Goal: Navigation & Orientation: Understand site structure

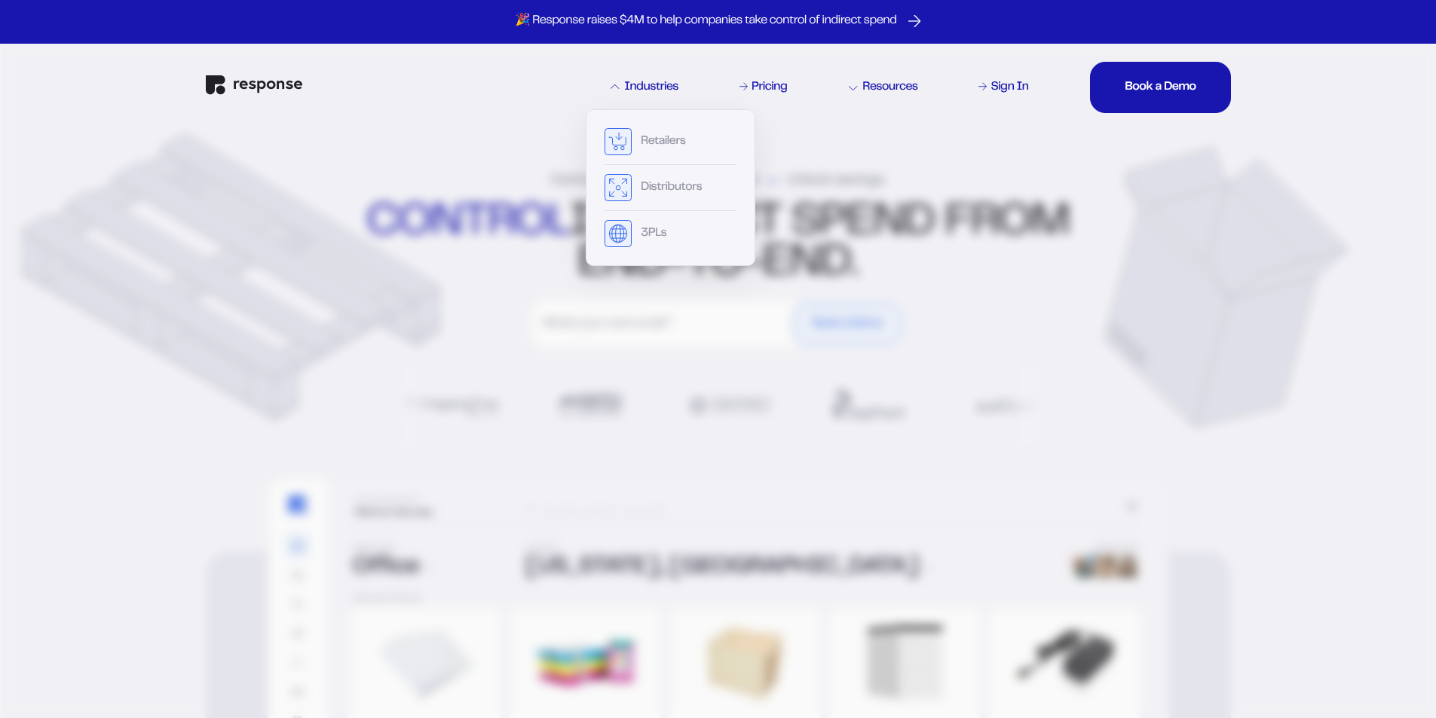
click at [638, 90] on div "Industries" at bounding box center [645, 87] width 68 height 12
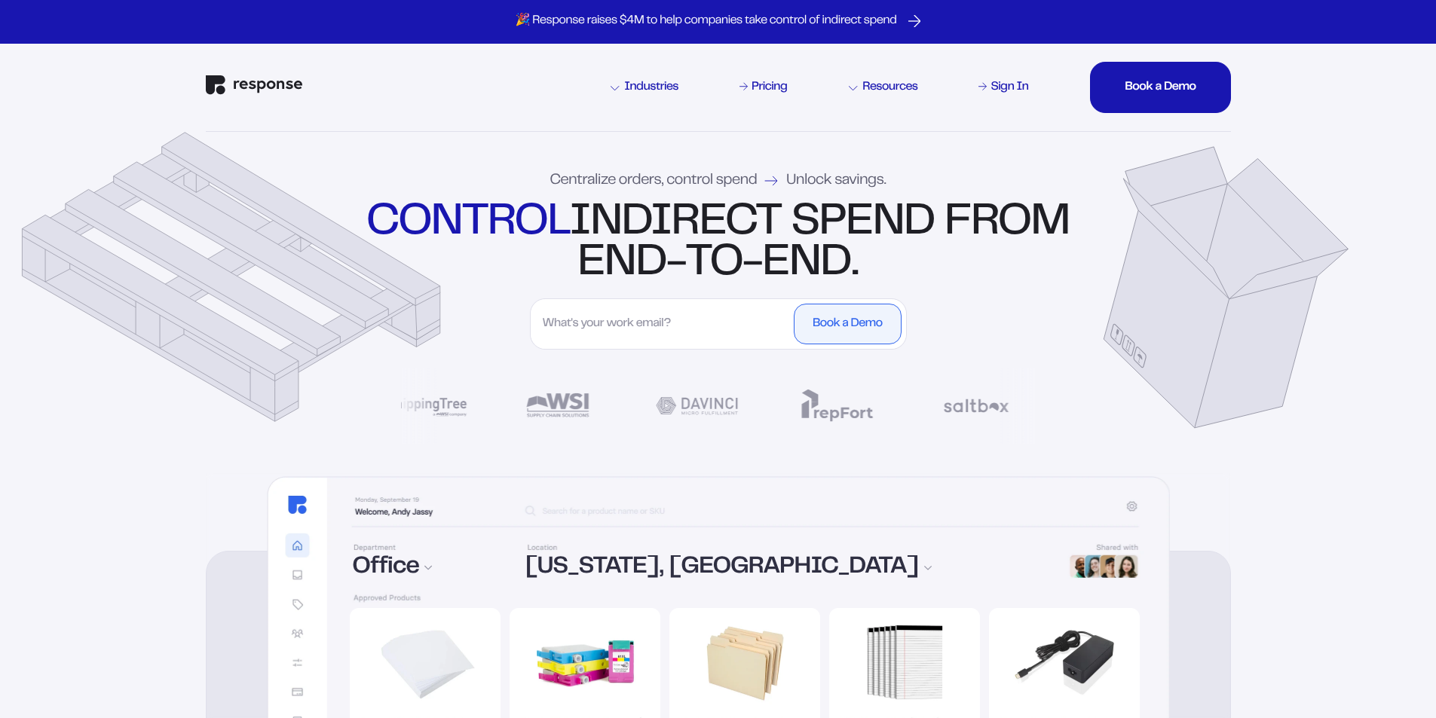
click at [638, 90] on div "Industries" at bounding box center [645, 87] width 68 height 12
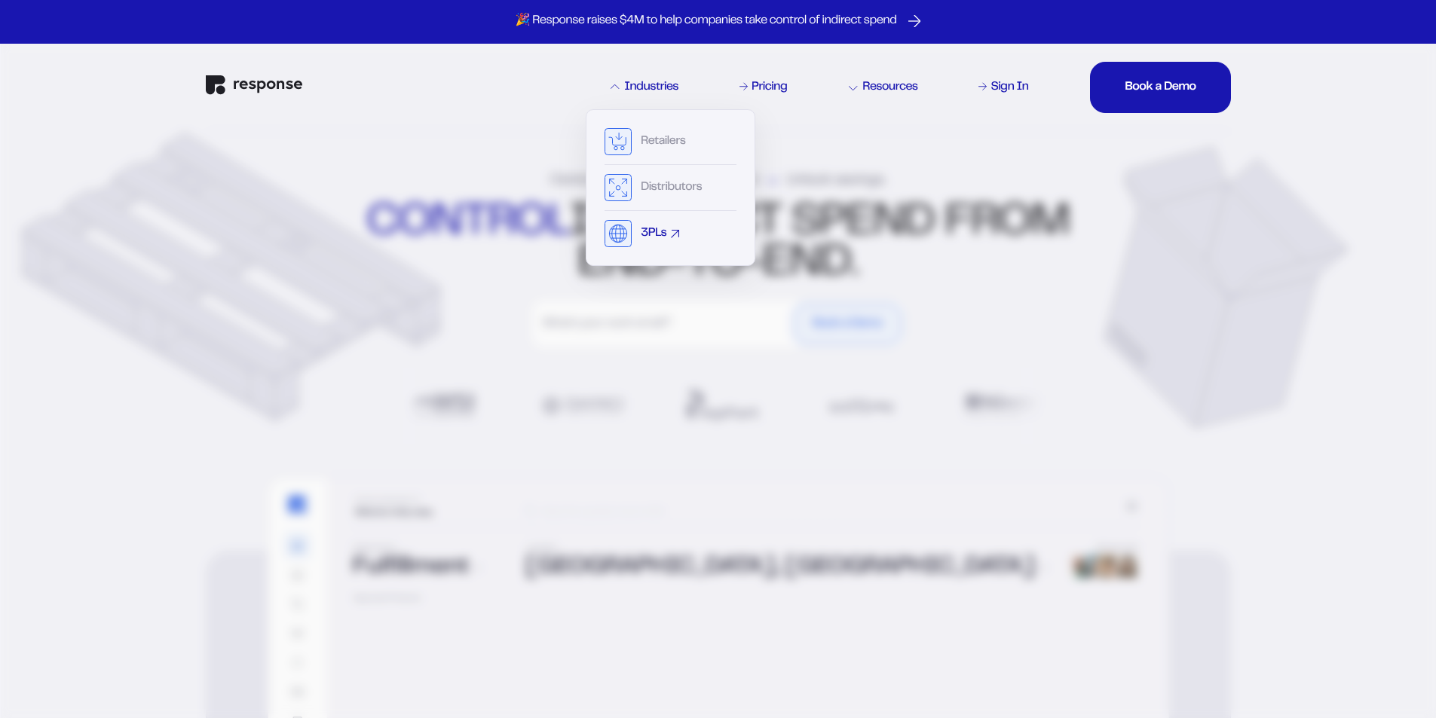
click at [648, 241] on div "3PLs" at bounding box center [671, 233] width 132 height 27
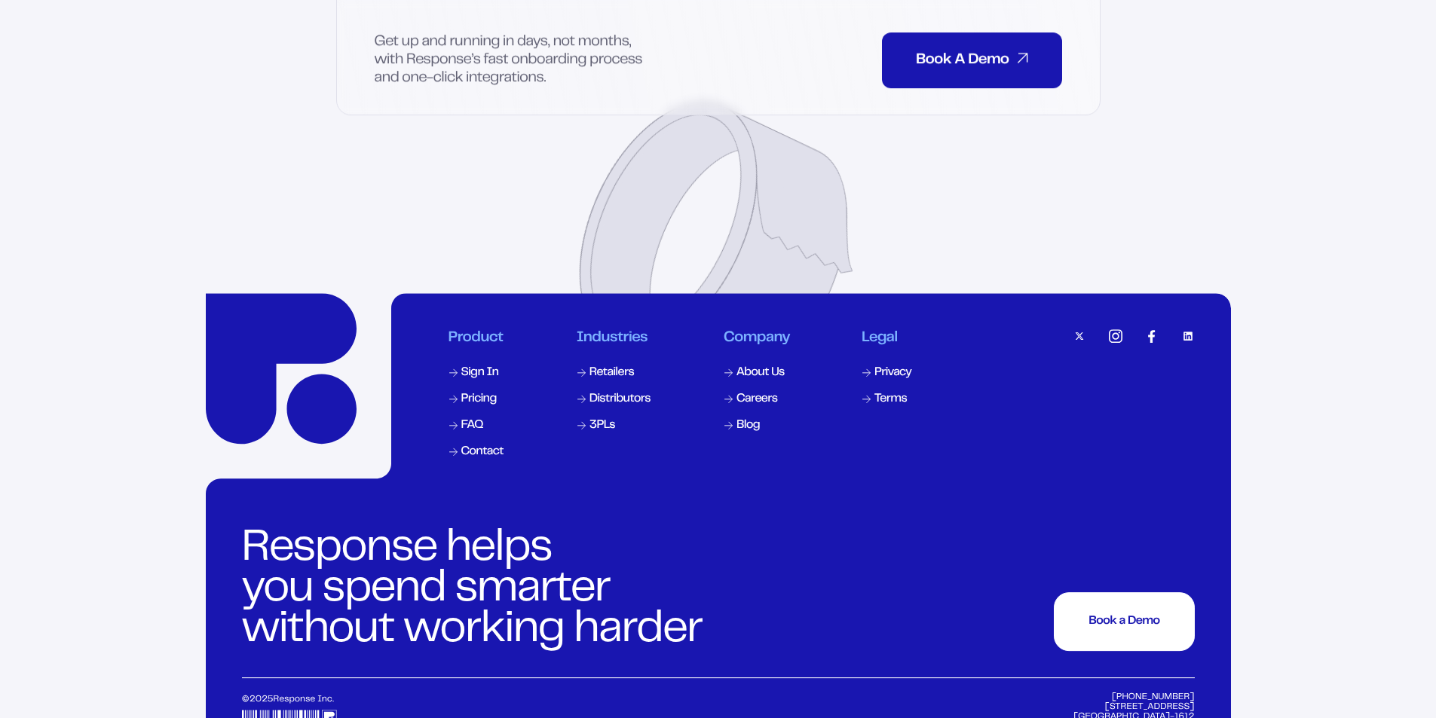
scroll to position [7291, 0]
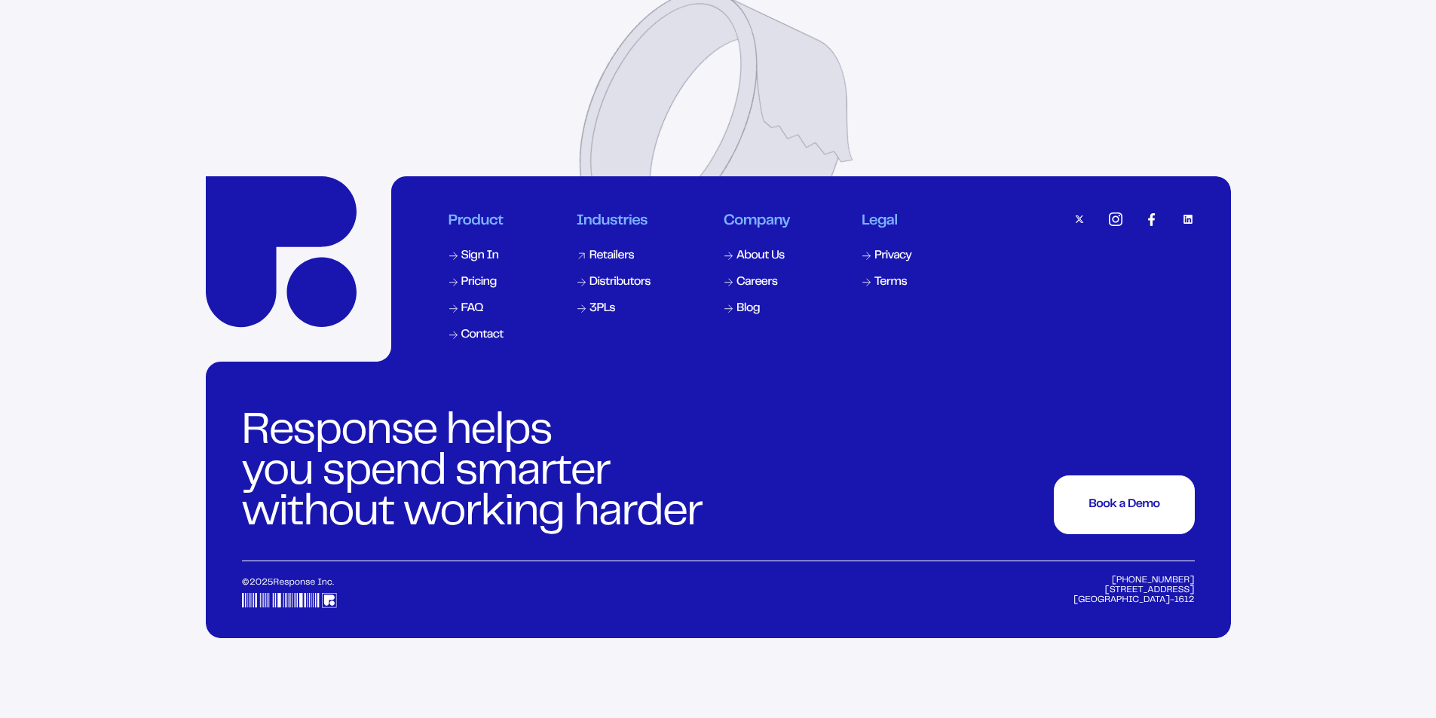
click at [614, 262] on div "Retailers" at bounding box center [611, 256] width 44 height 12
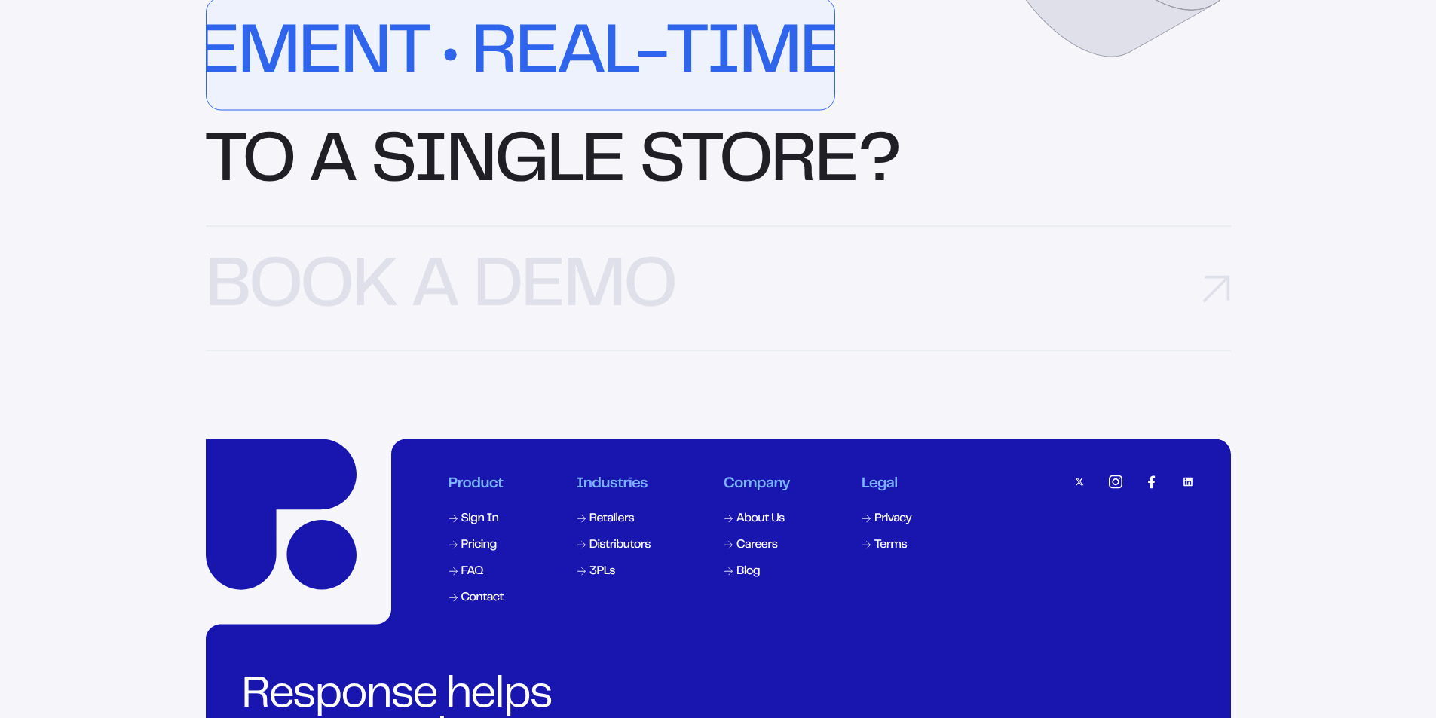
scroll to position [4872, 0]
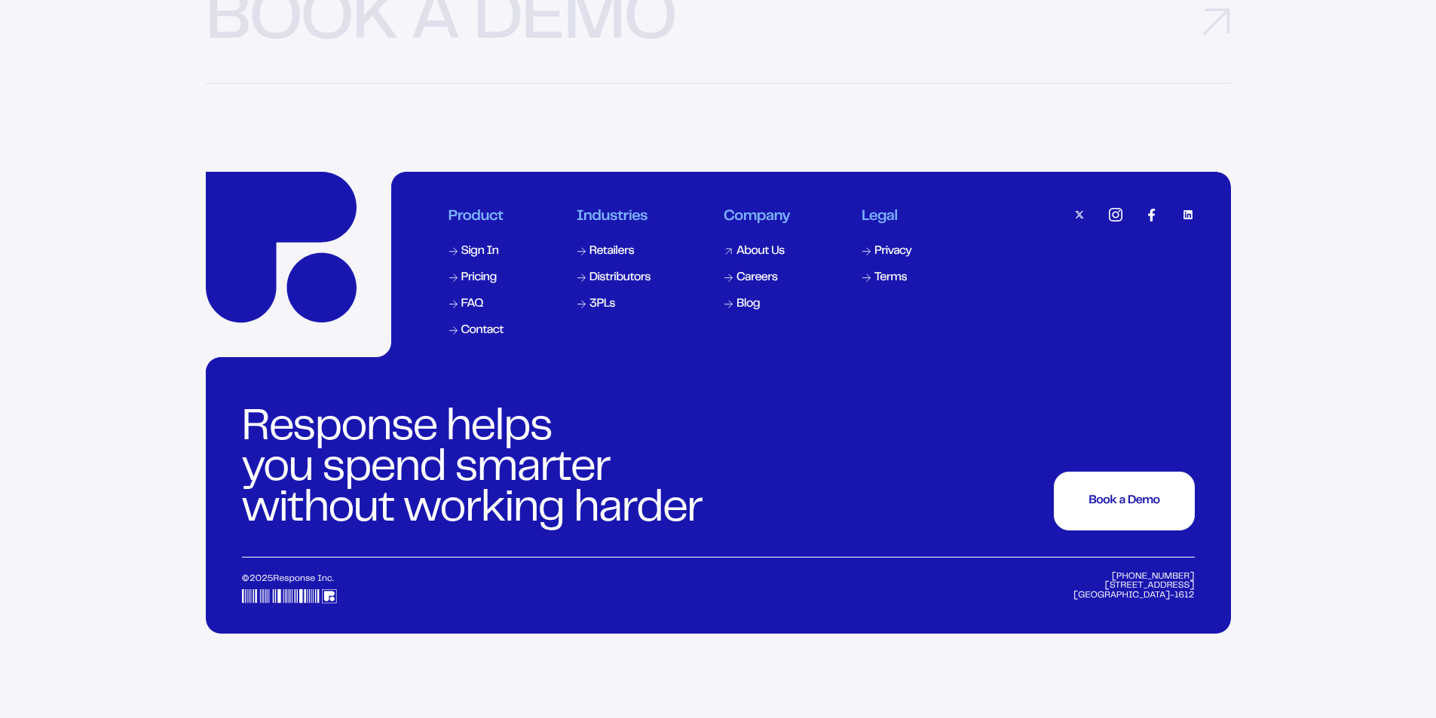
click at [770, 258] on div "About Us" at bounding box center [760, 252] width 48 height 12
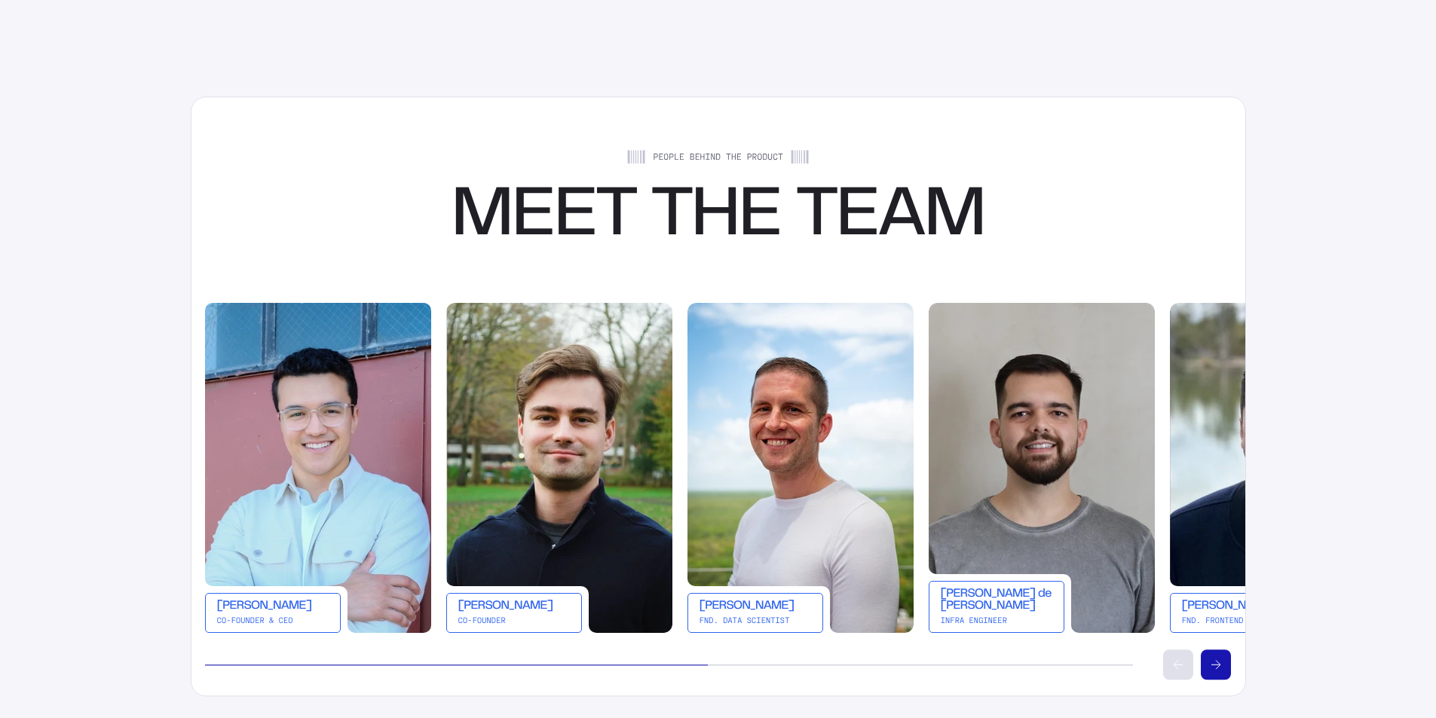
scroll to position [2714, 0]
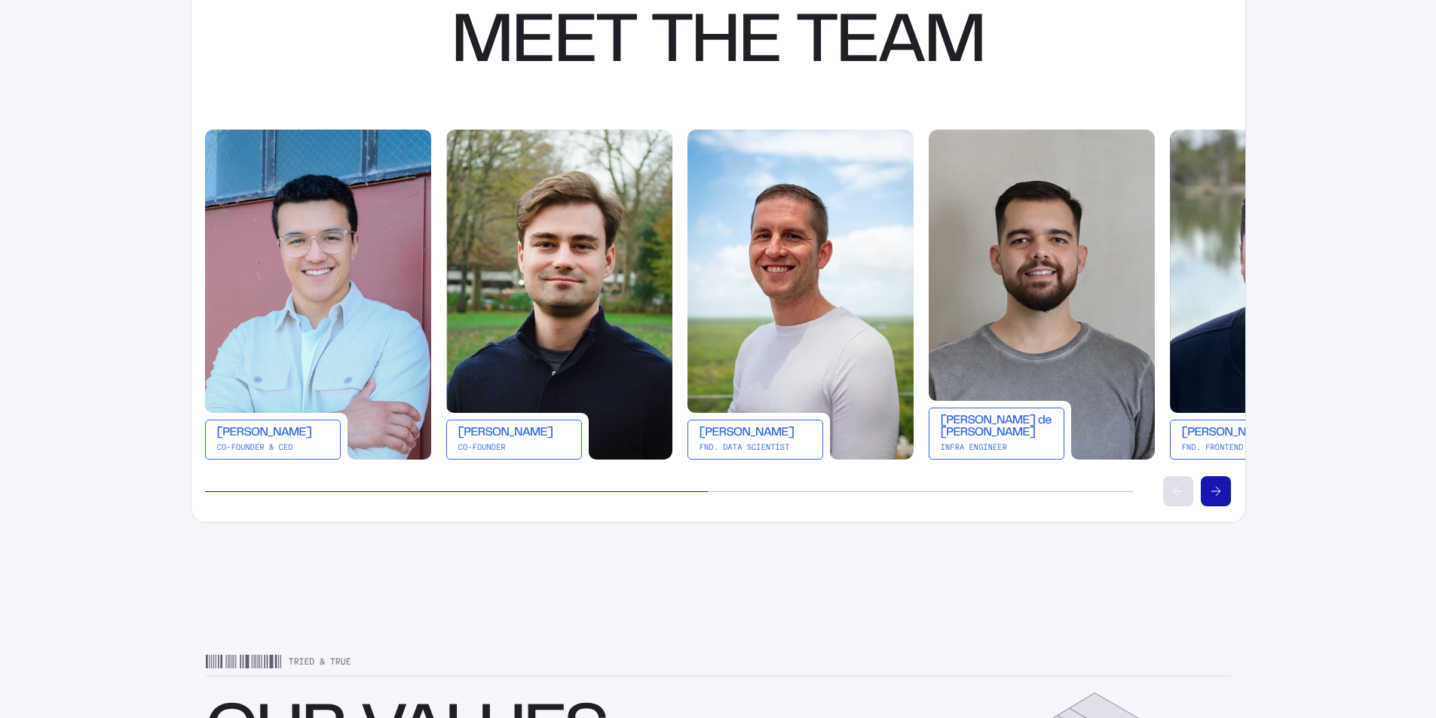
click at [1218, 494] on 414 "Scroll right" at bounding box center [1217, 491] width 5 height 9
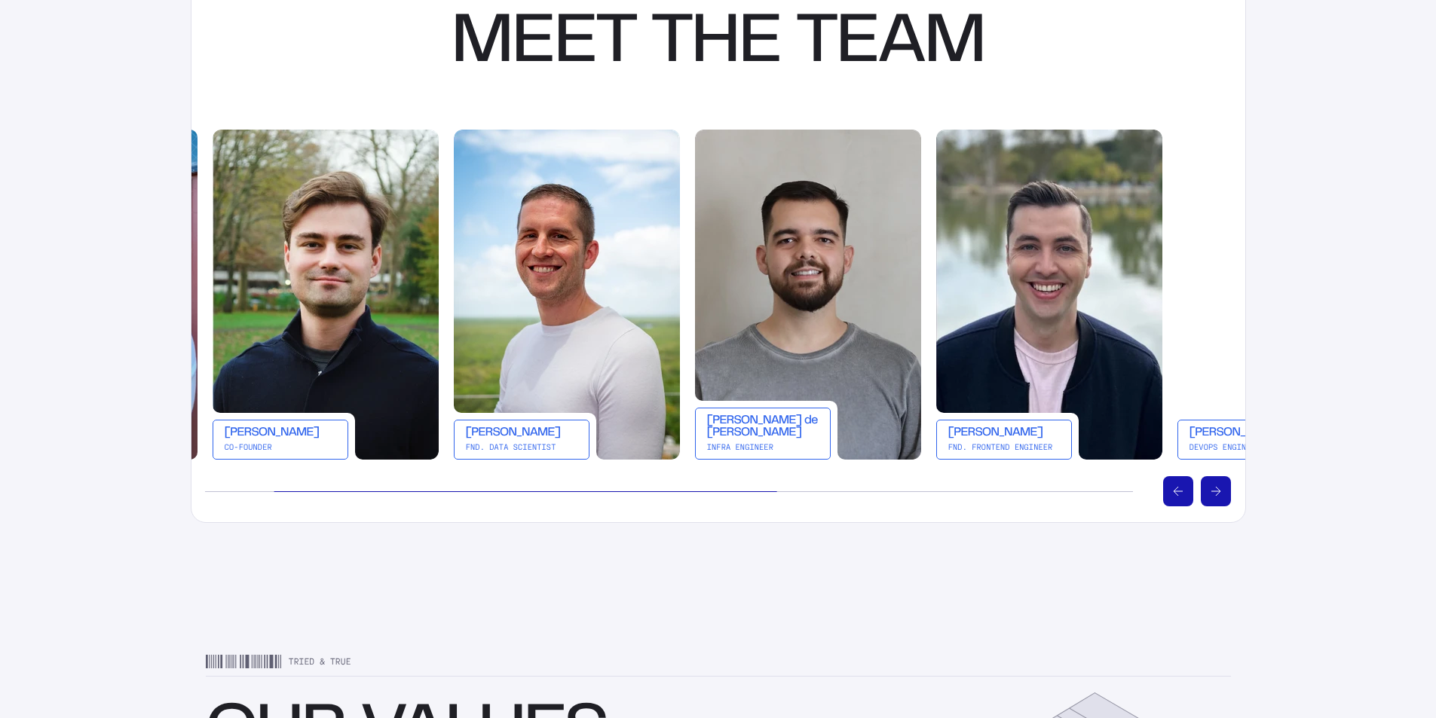
scroll to position [0, 241]
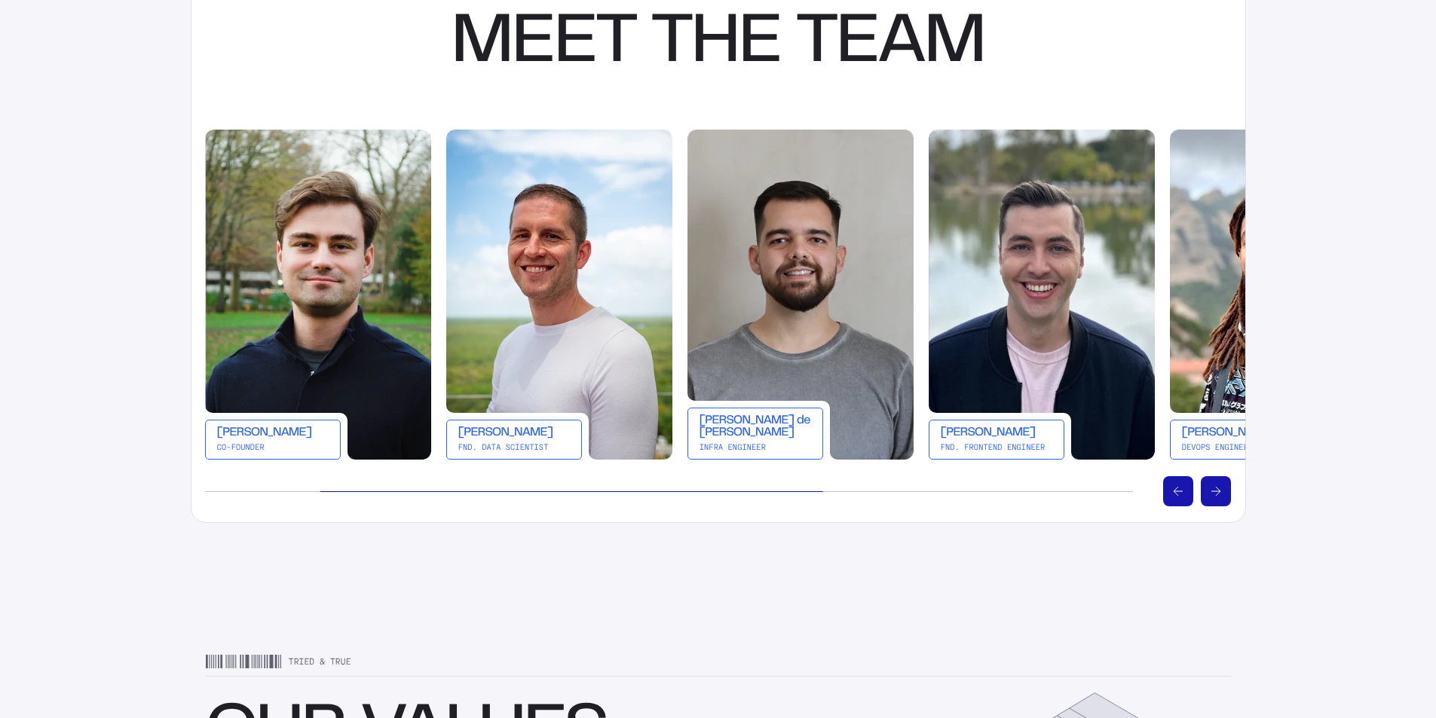
click at [1218, 494] on icon "Scroll right" at bounding box center [1215, 491] width 9 height 9
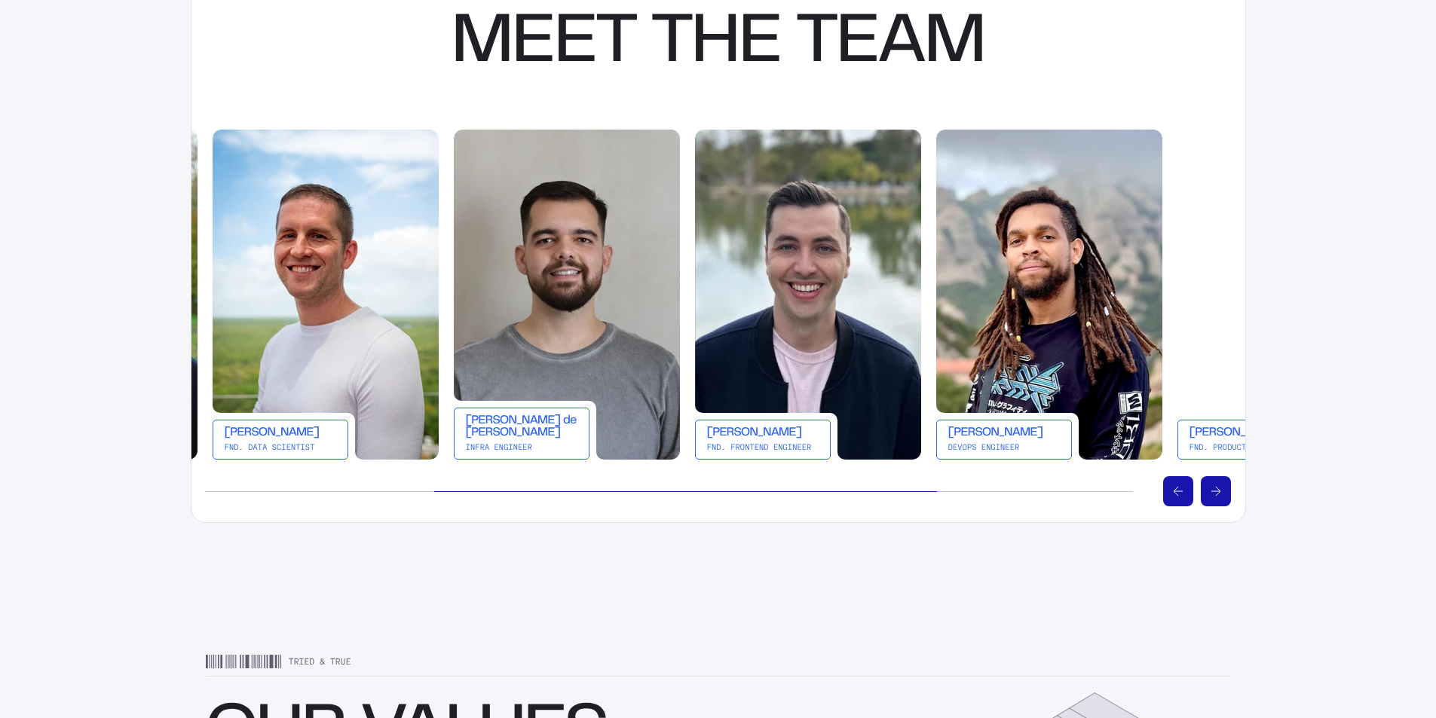
scroll to position [0, 482]
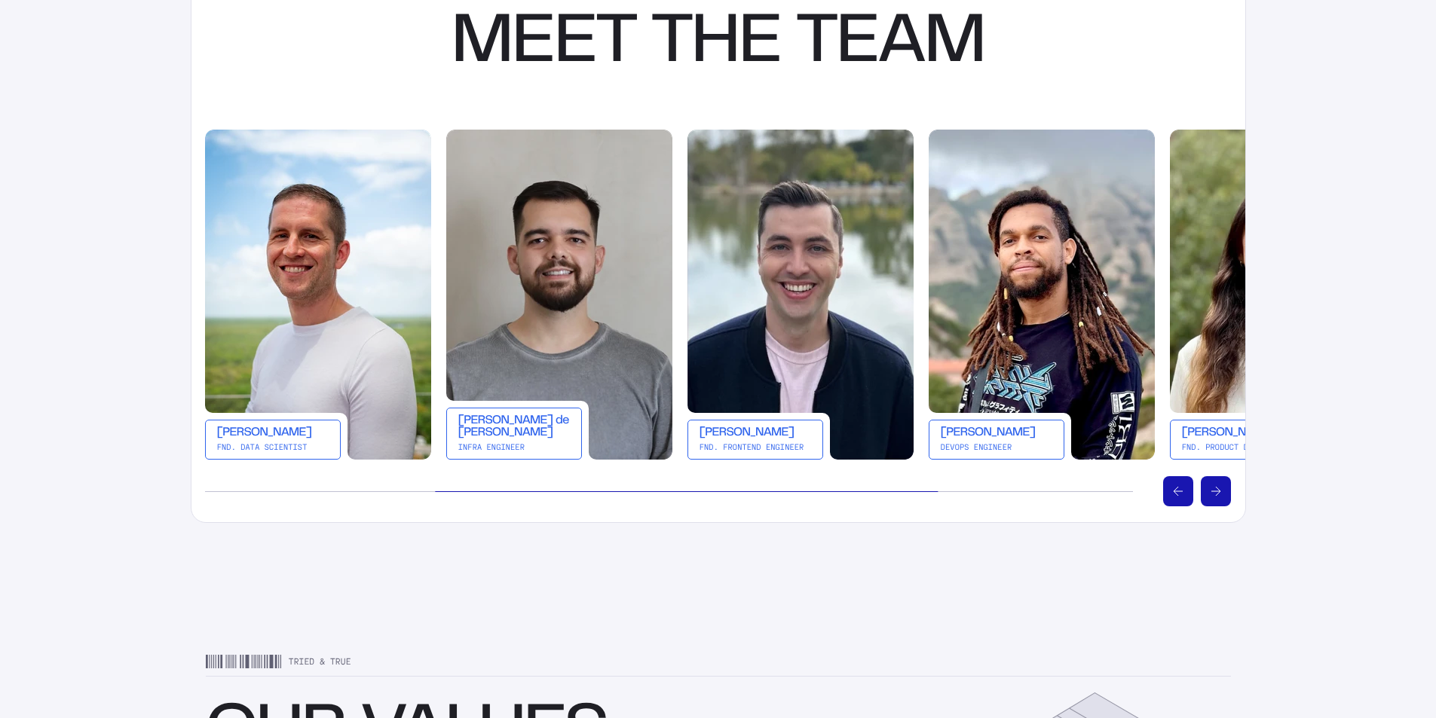
click at [1218, 494] on icon "Scroll right" at bounding box center [1215, 491] width 9 height 9
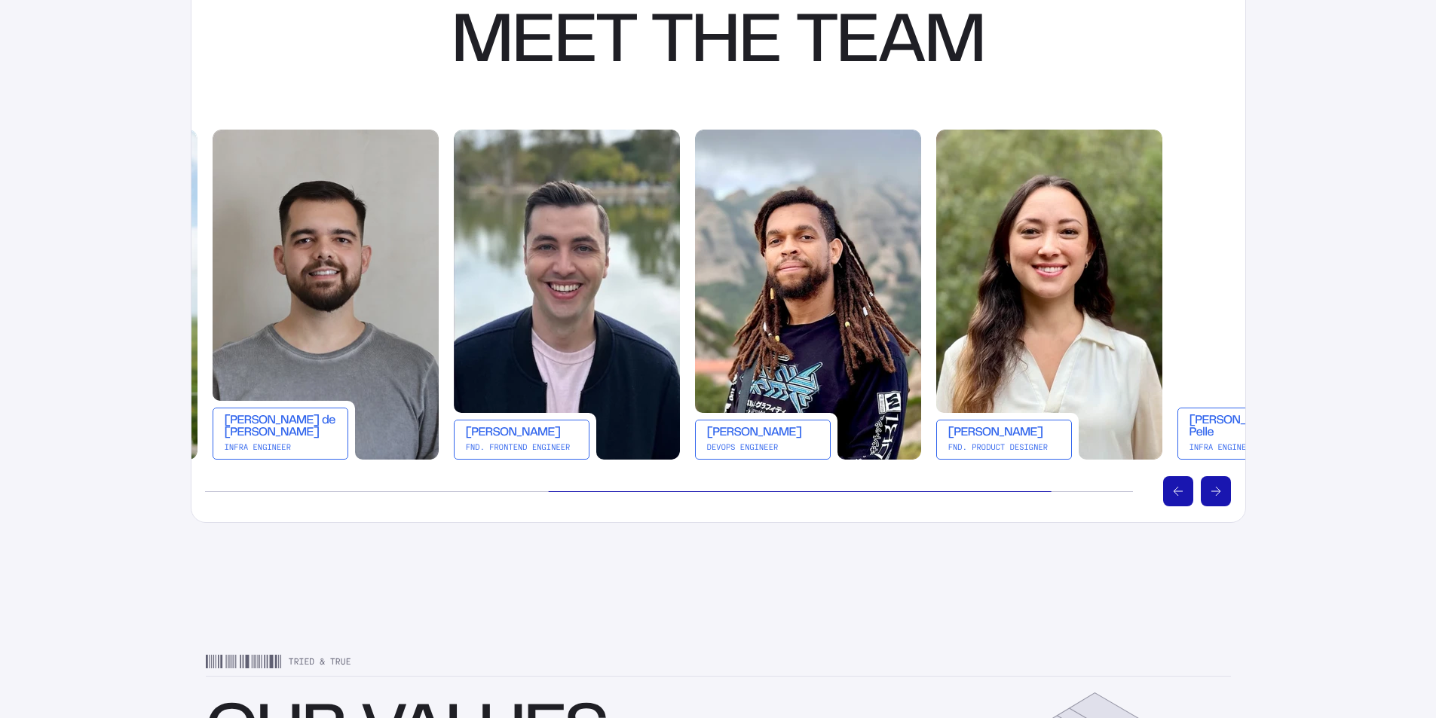
scroll to position [0, 724]
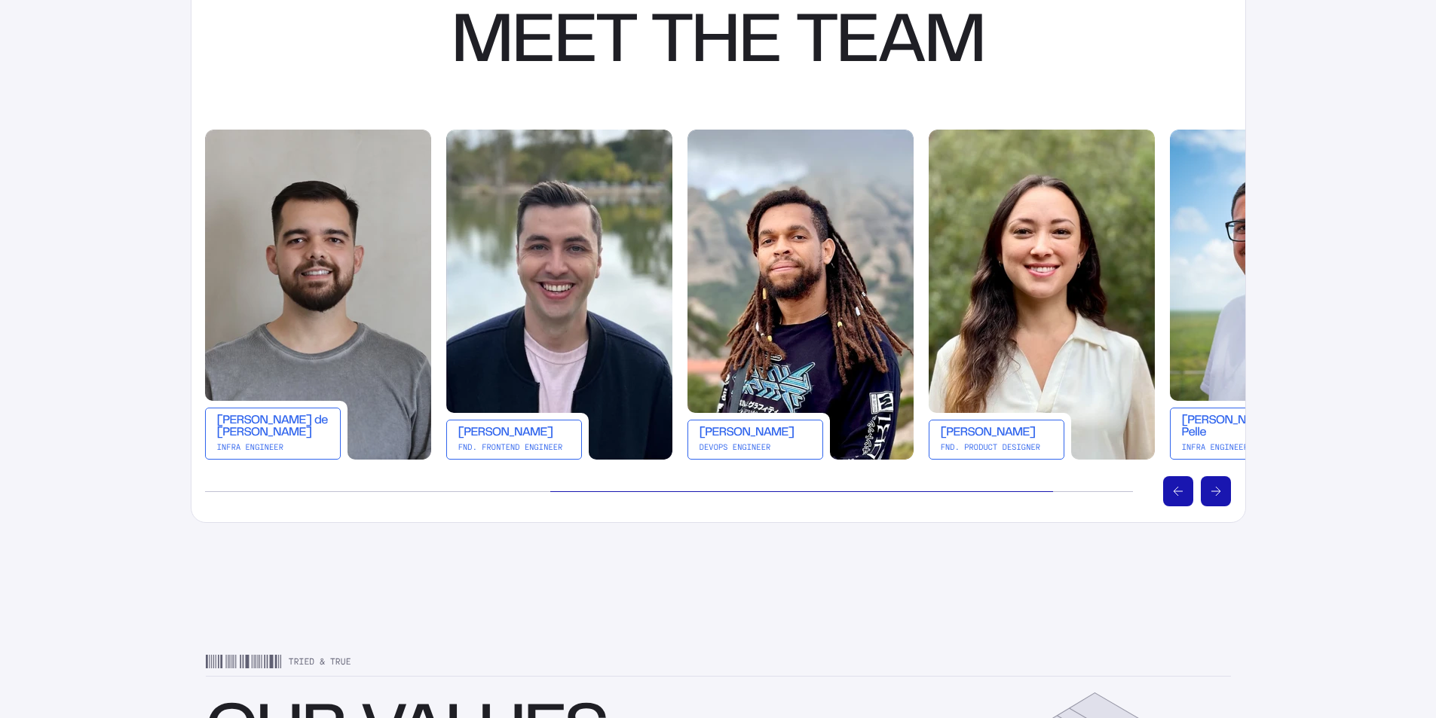
click at [1218, 494] on icon "Scroll right" at bounding box center [1215, 491] width 9 height 9
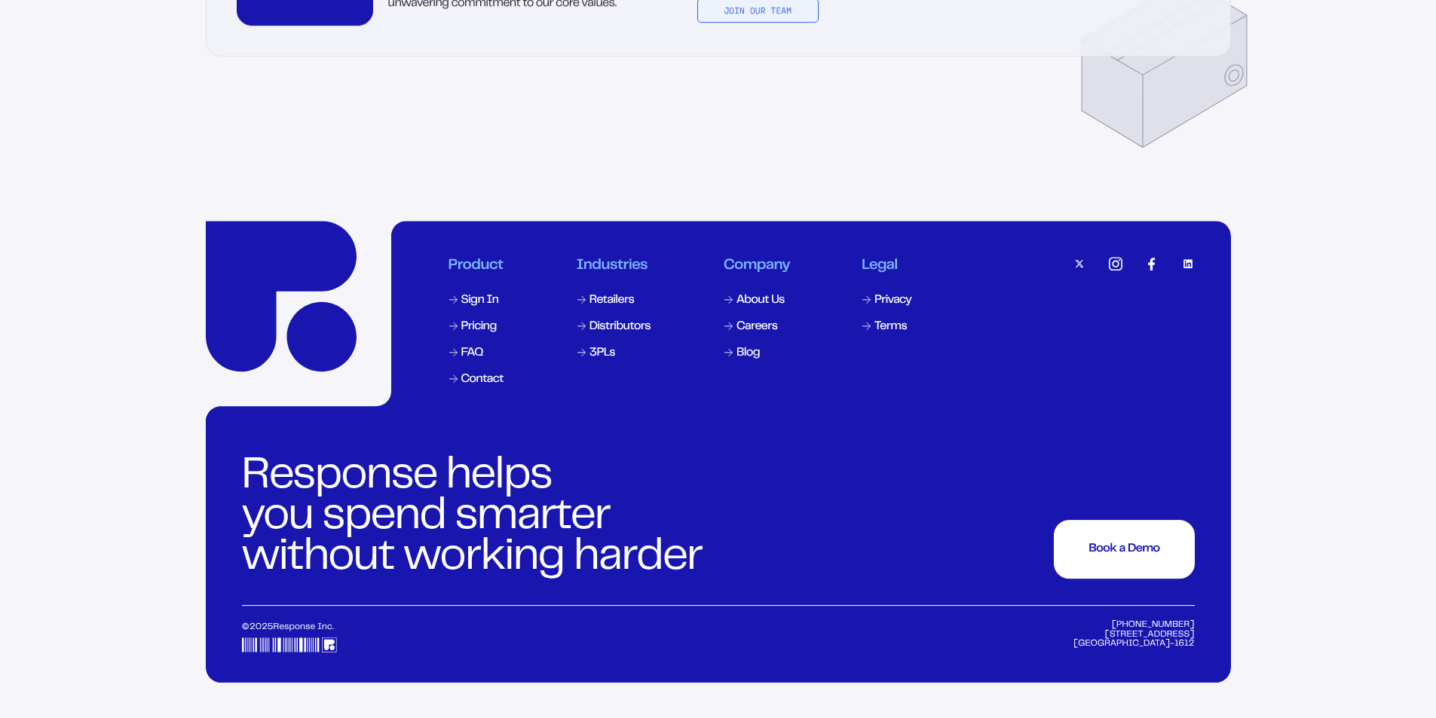
scroll to position [4805, 0]
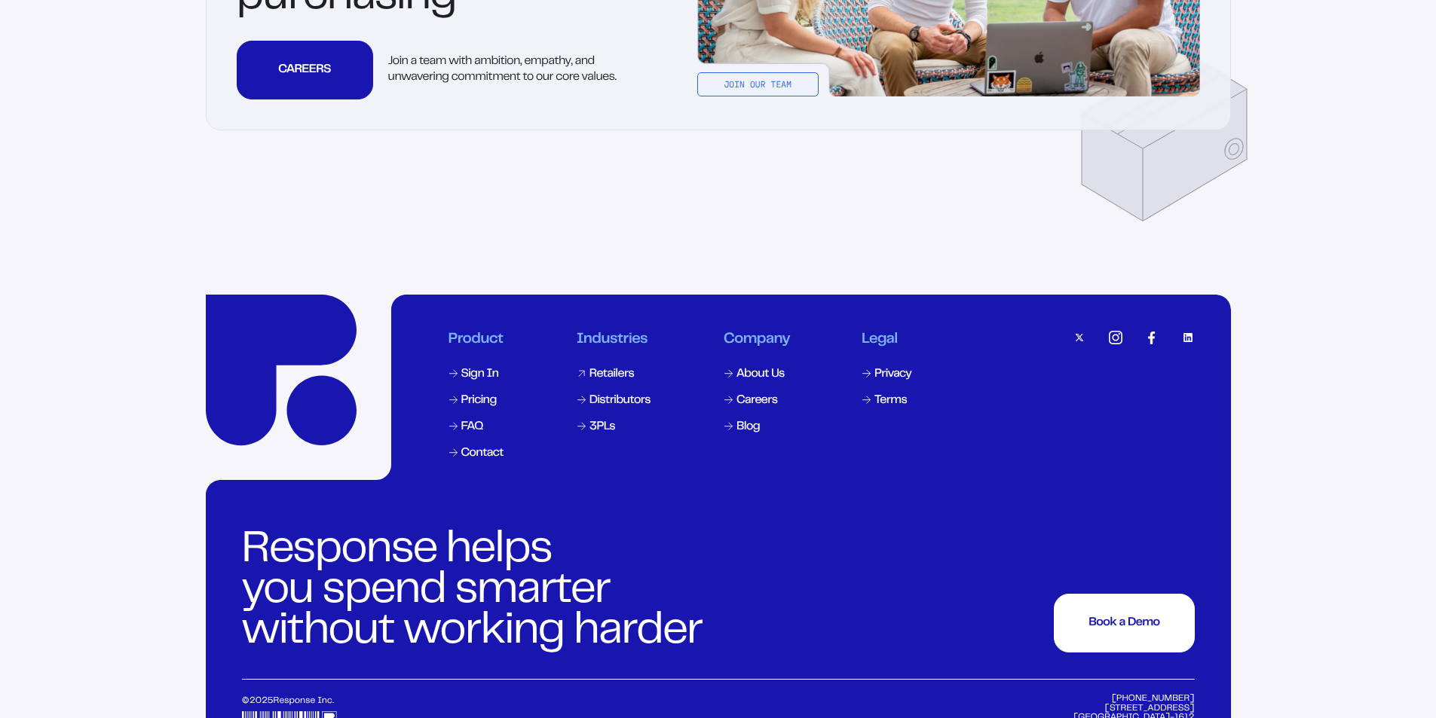
click at [617, 374] on div "Retailers" at bounding box center [611, 375] width 44 height 12
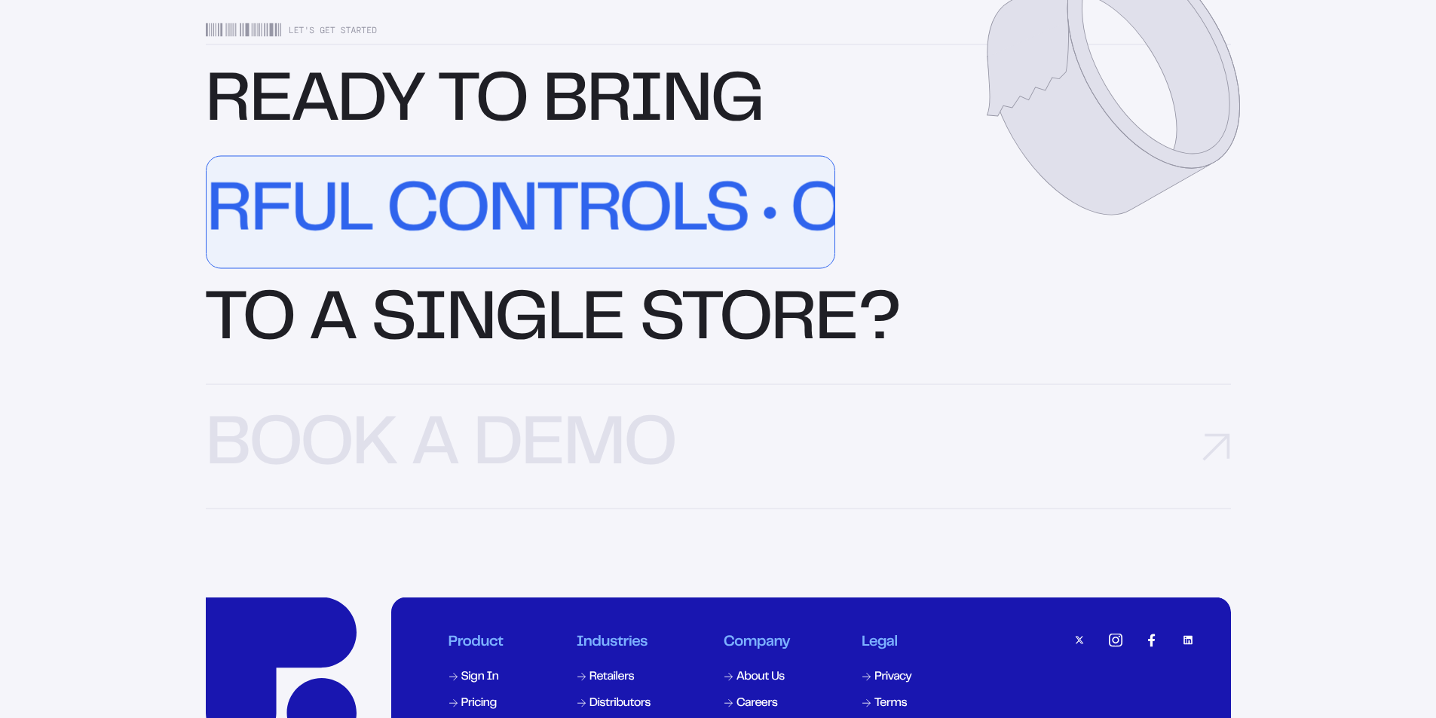
scroll to position [4872, 0]
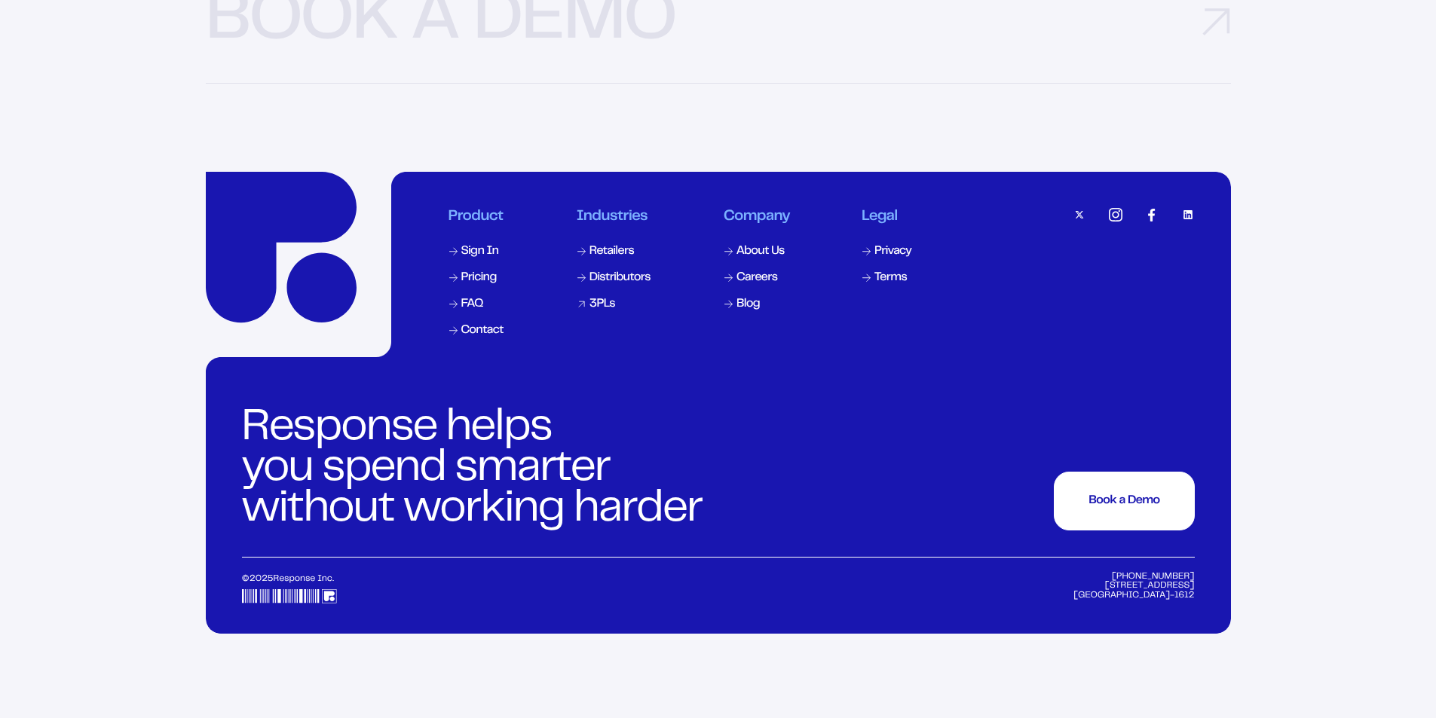
click at [591, 311] on div "3PLs" at bounding box center [602, 304] width 26 height 12
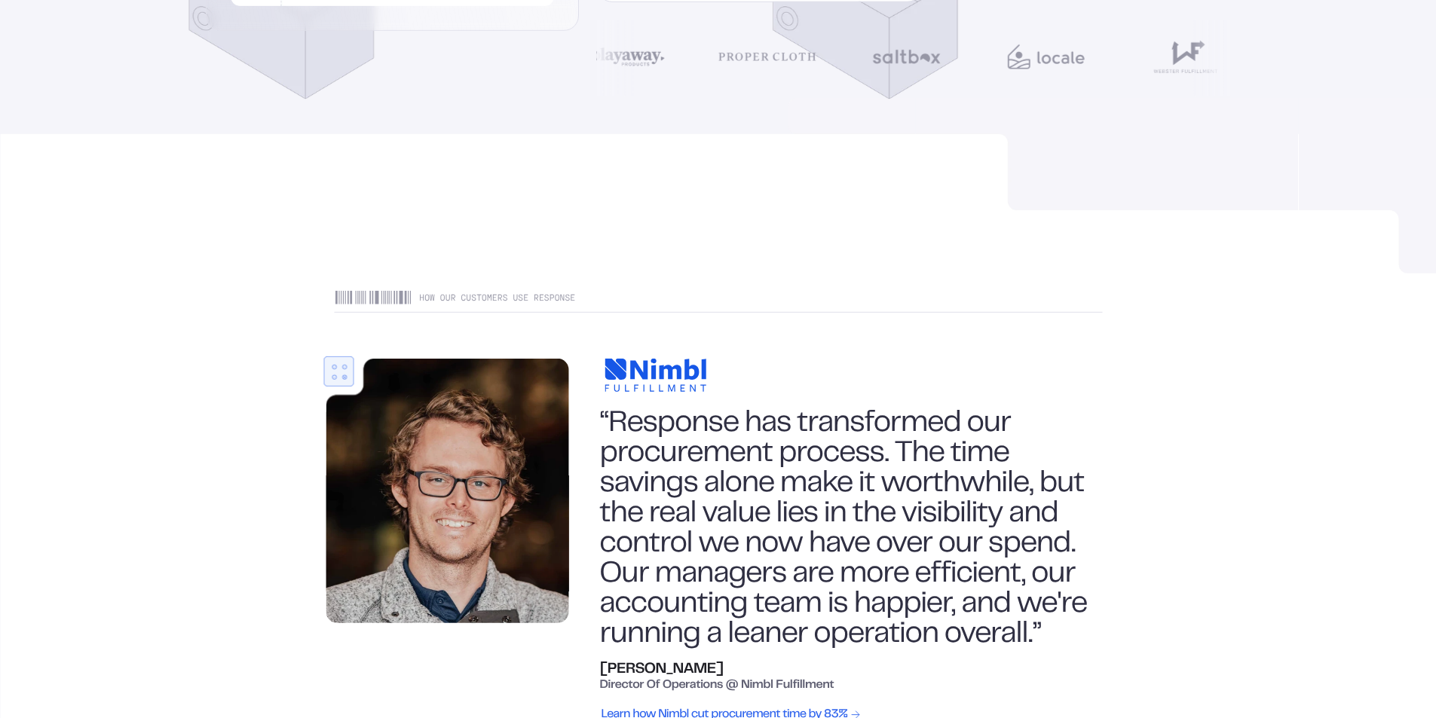
click at [1333, 382] on div "How our customers use Response “Response has transformed our procurement proces…" at bounding box center [718, 508] width 1436 height 683
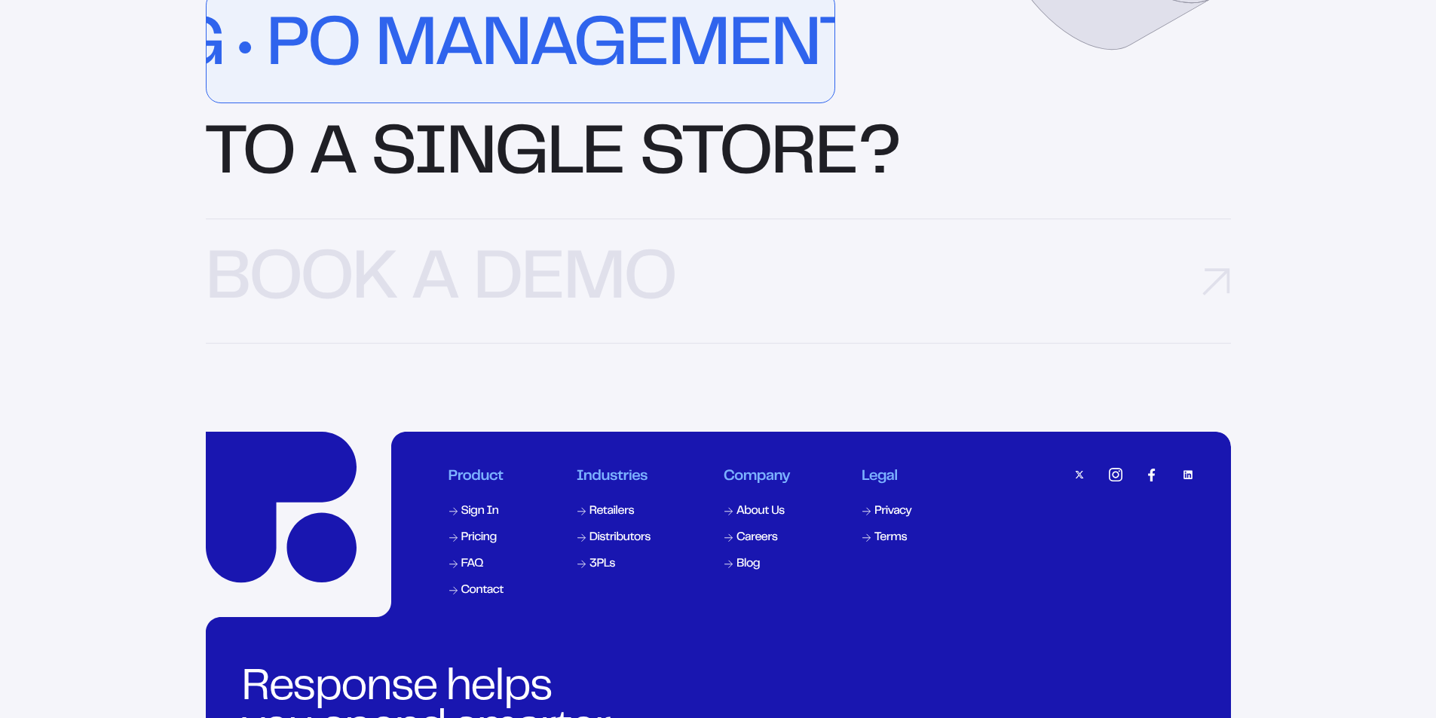
scroll to position [4747, 0]
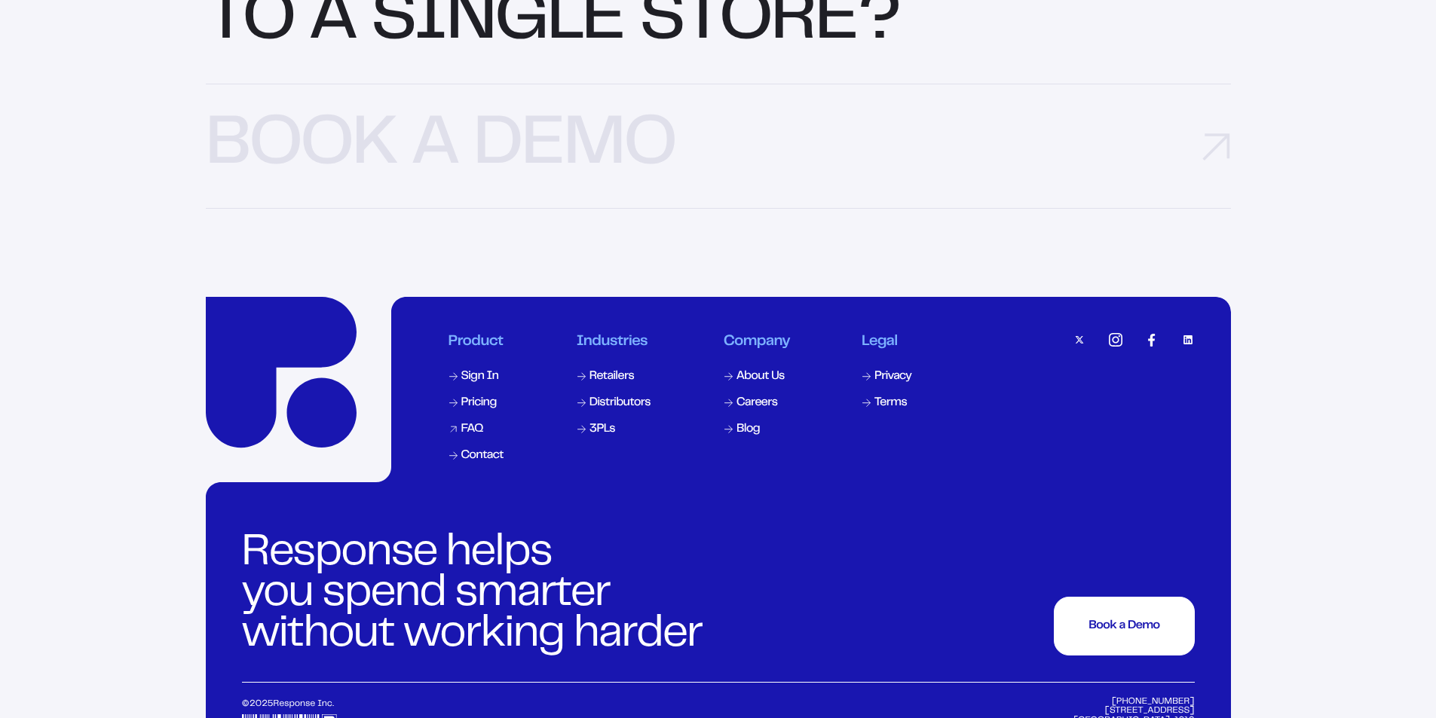
click at [474, 436] on div "FAQ" at bounding box center [472, 430] width 22 height 12
